Goal: Transaction & Acquisition: Download file/media

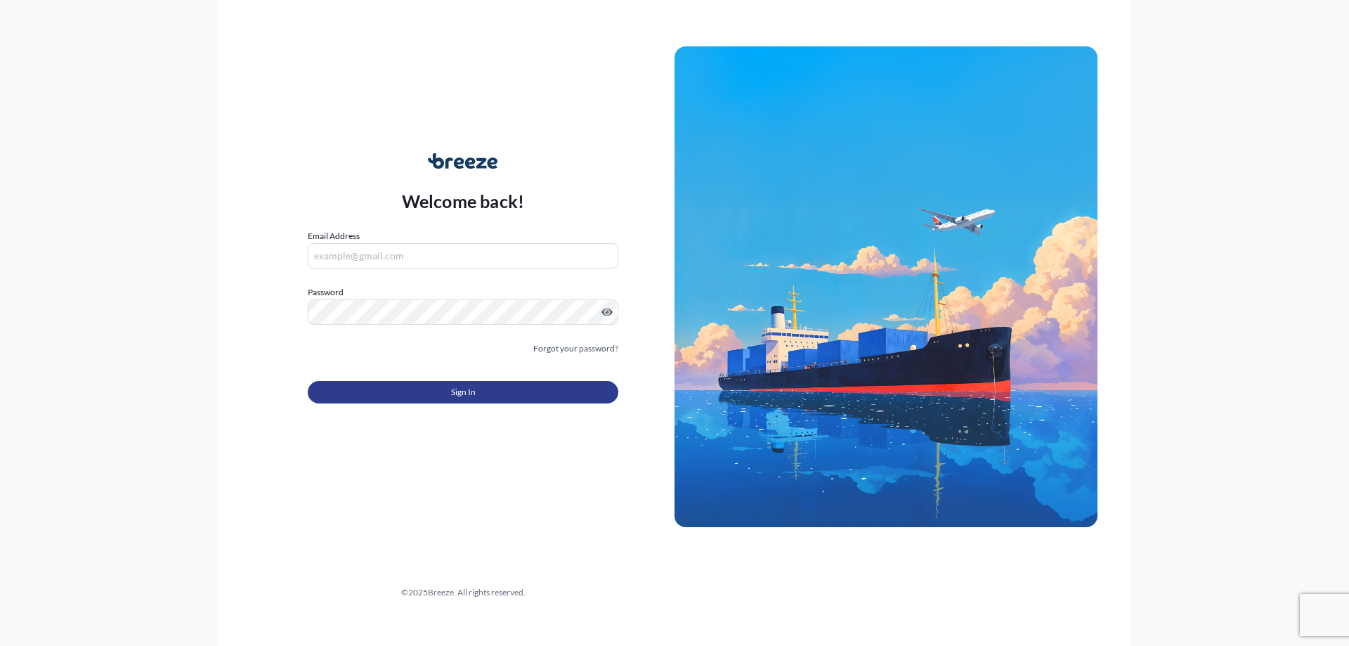
type input "[EMAIL_ADDRESS][DOMAIN_NAME]"
click at [444, 385] on button "Sign In" at bounding box center [463, 392] width 311 height 22
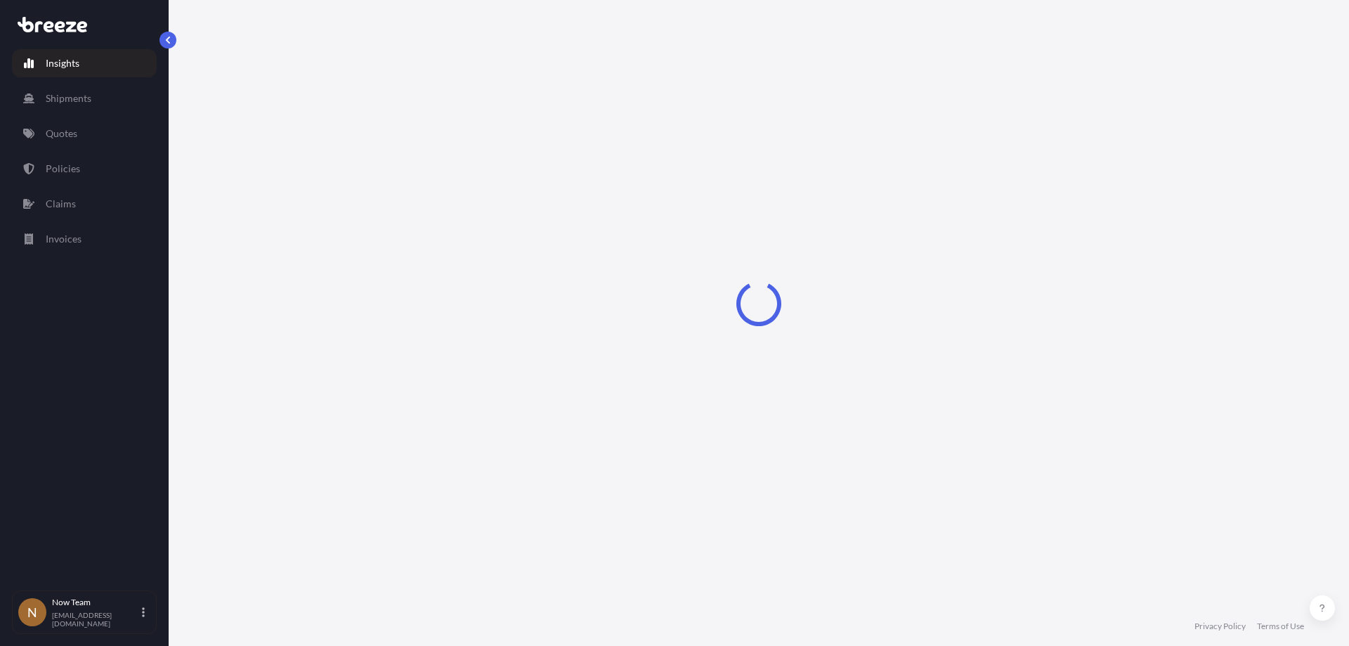
select select "2025"
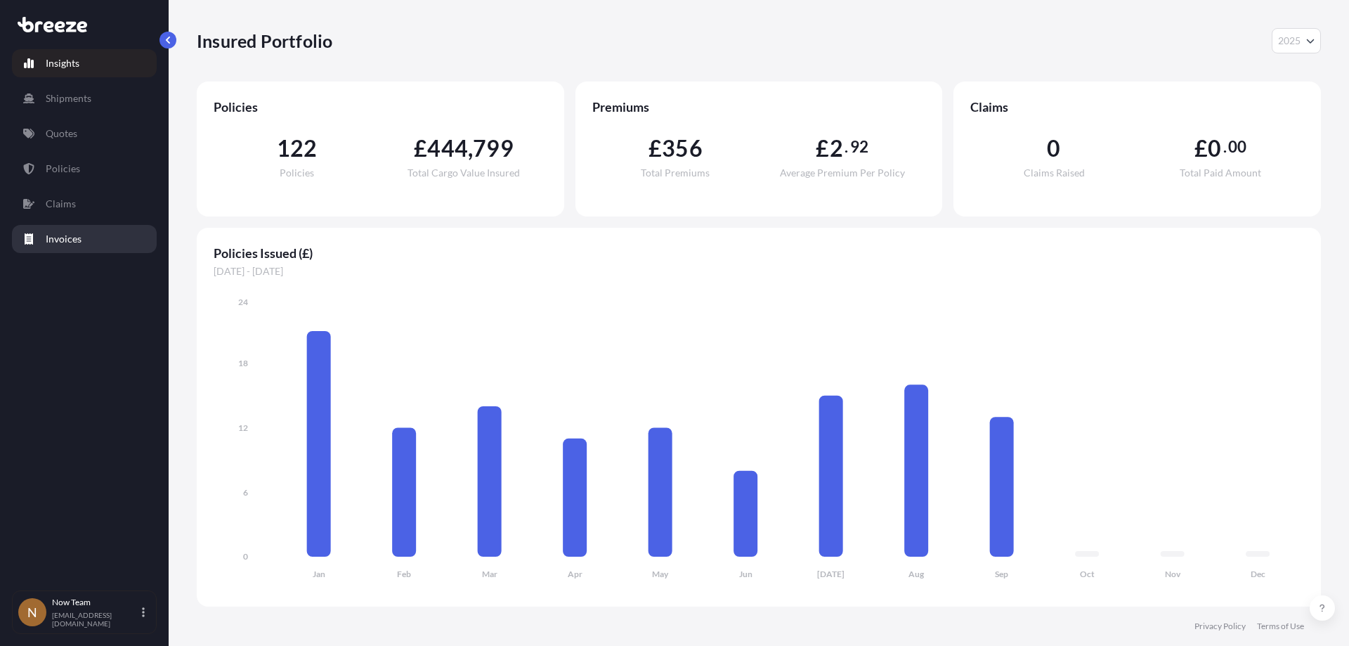
click at [79, 239] on p "Invoices" at bounding box center [64, 239] width 36 height 14
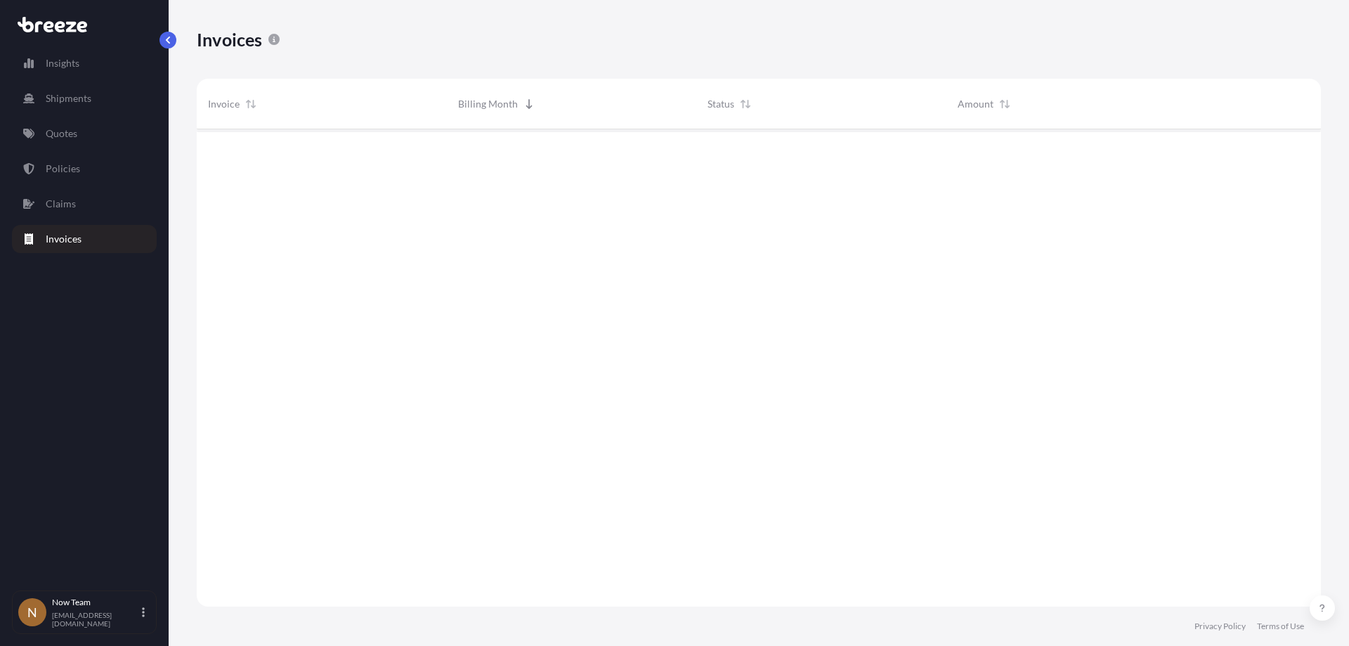
scroll to position [481, 1114]
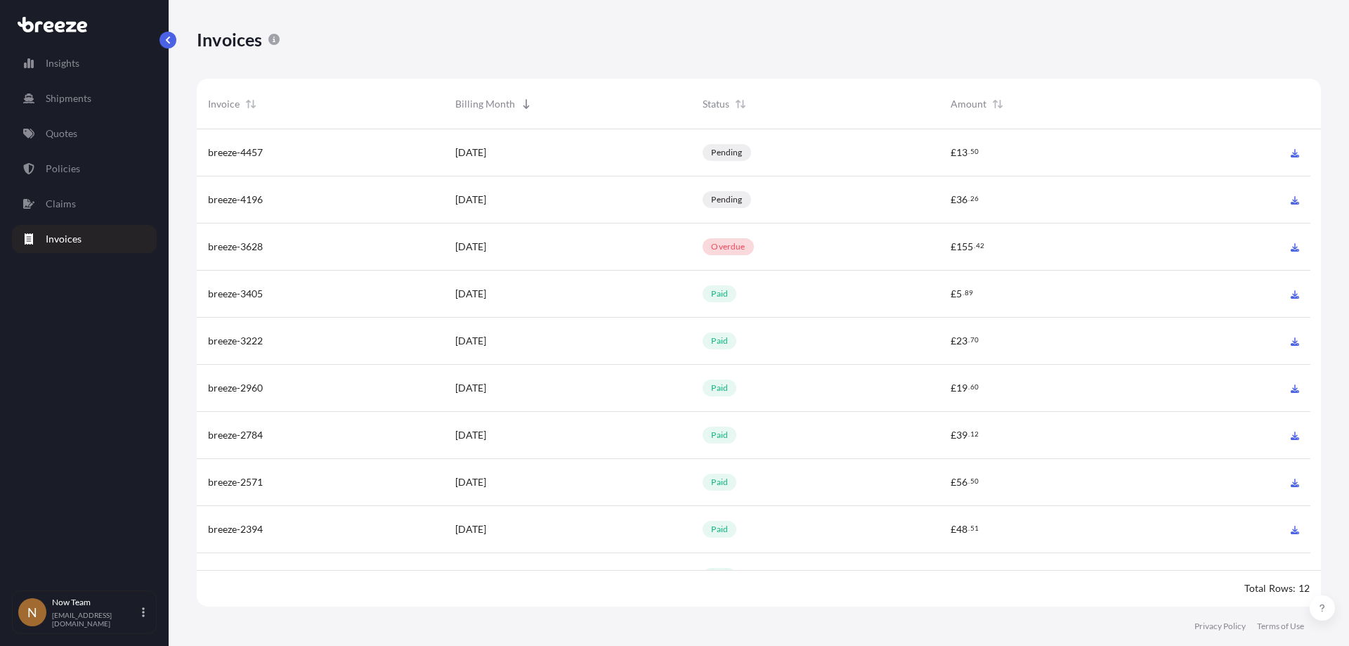
click at [260, 150] on span "breeze-4457" at bounding box center [235, 152] width 55 height 14
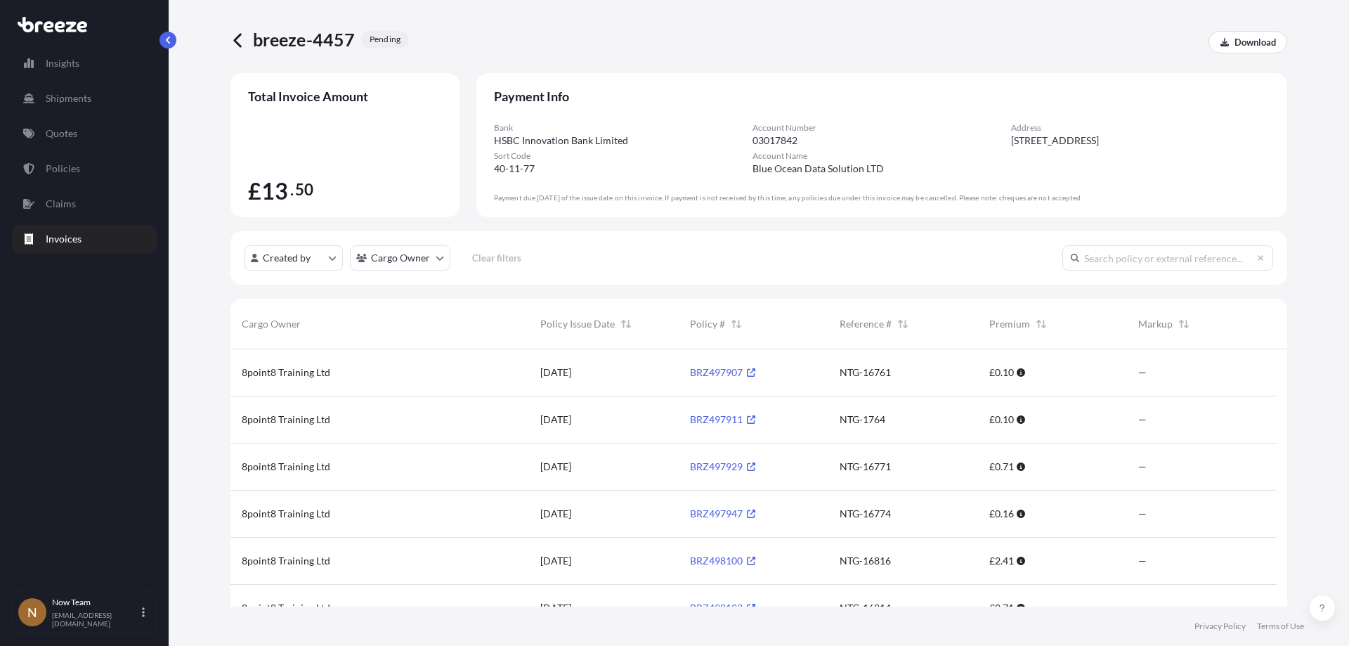
scroll to position [11, 11]
click at [1245, 38] on p "Download" at bounding box center [1255, 42] width 41 height 14
click at [1229, 51] on link "Download" at bounding box center [1248, 42] width 79 height 22
